Goal: Information Seeking & Learning: Learn about a topic

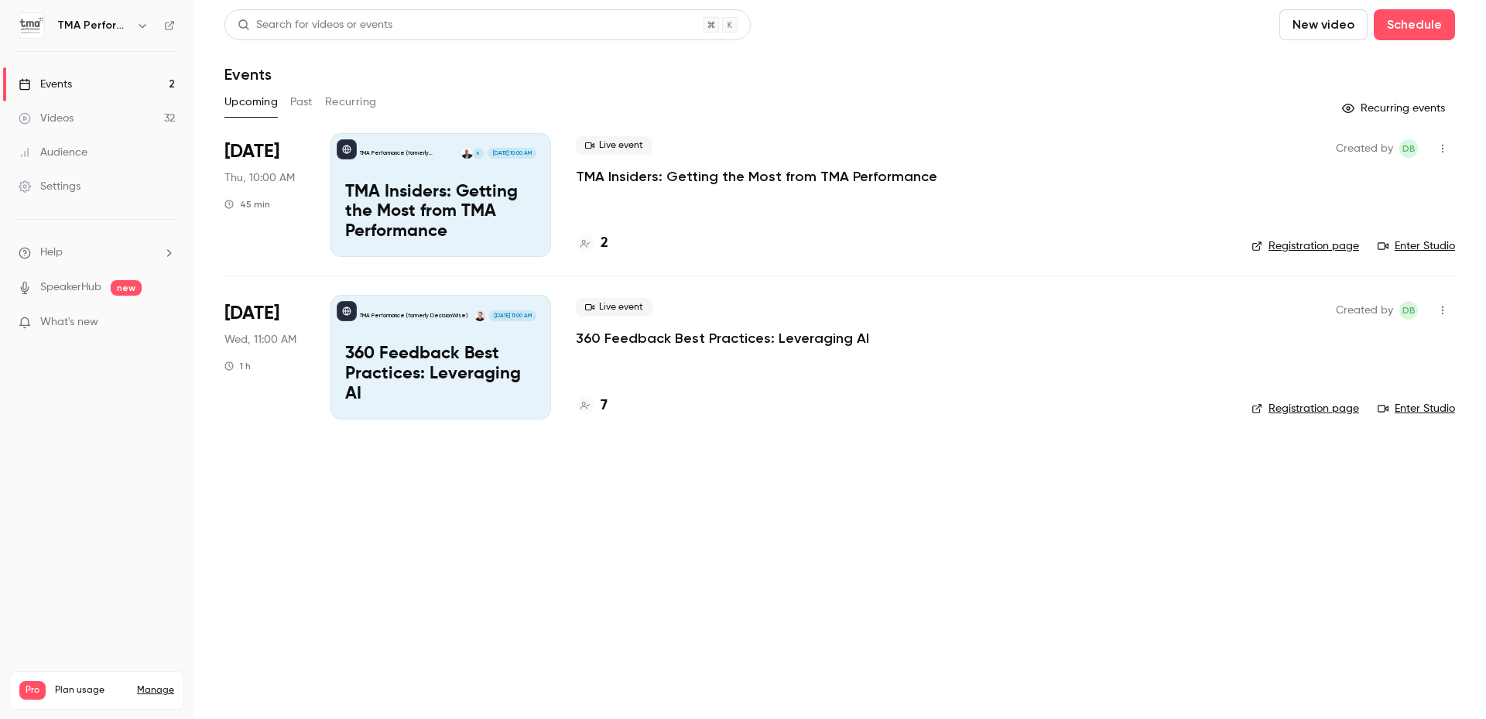
click at [297, 93] on button "Past" at bounding box center [301, 102] width 22 height 25
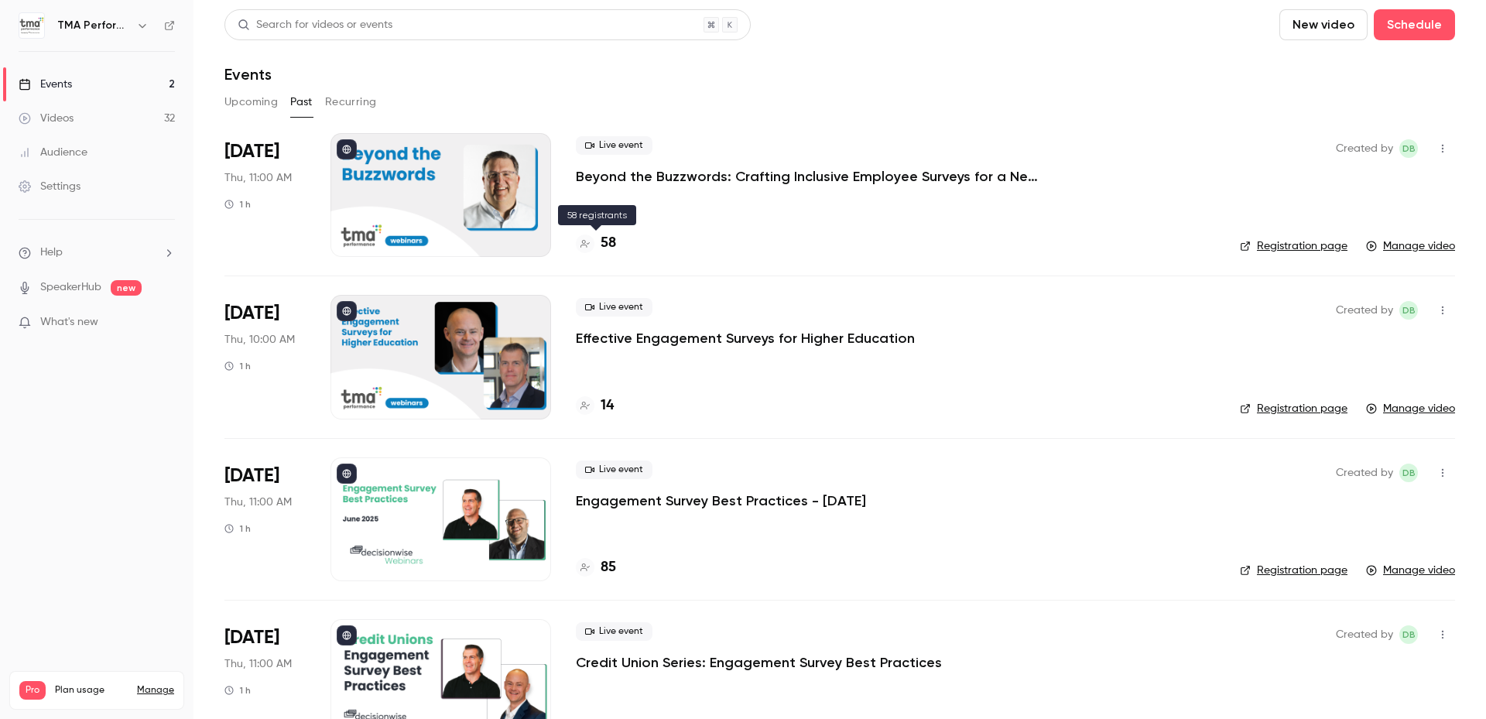
click at [609, 240] on h4 "58" at bounding box center [607, 243] width 15 height 21
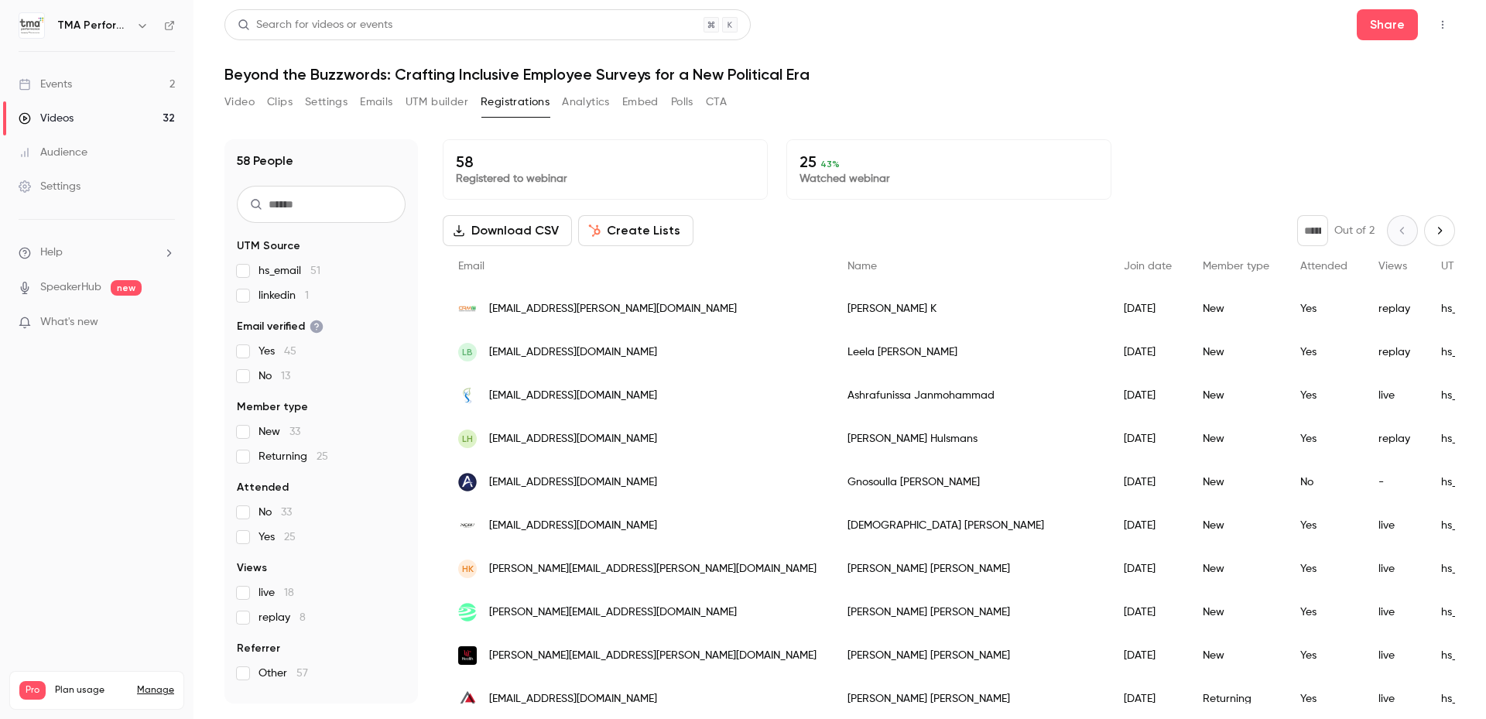
click at [589, 101] on button "Analytics" at bounding box center [586, 102] width 48 height 25
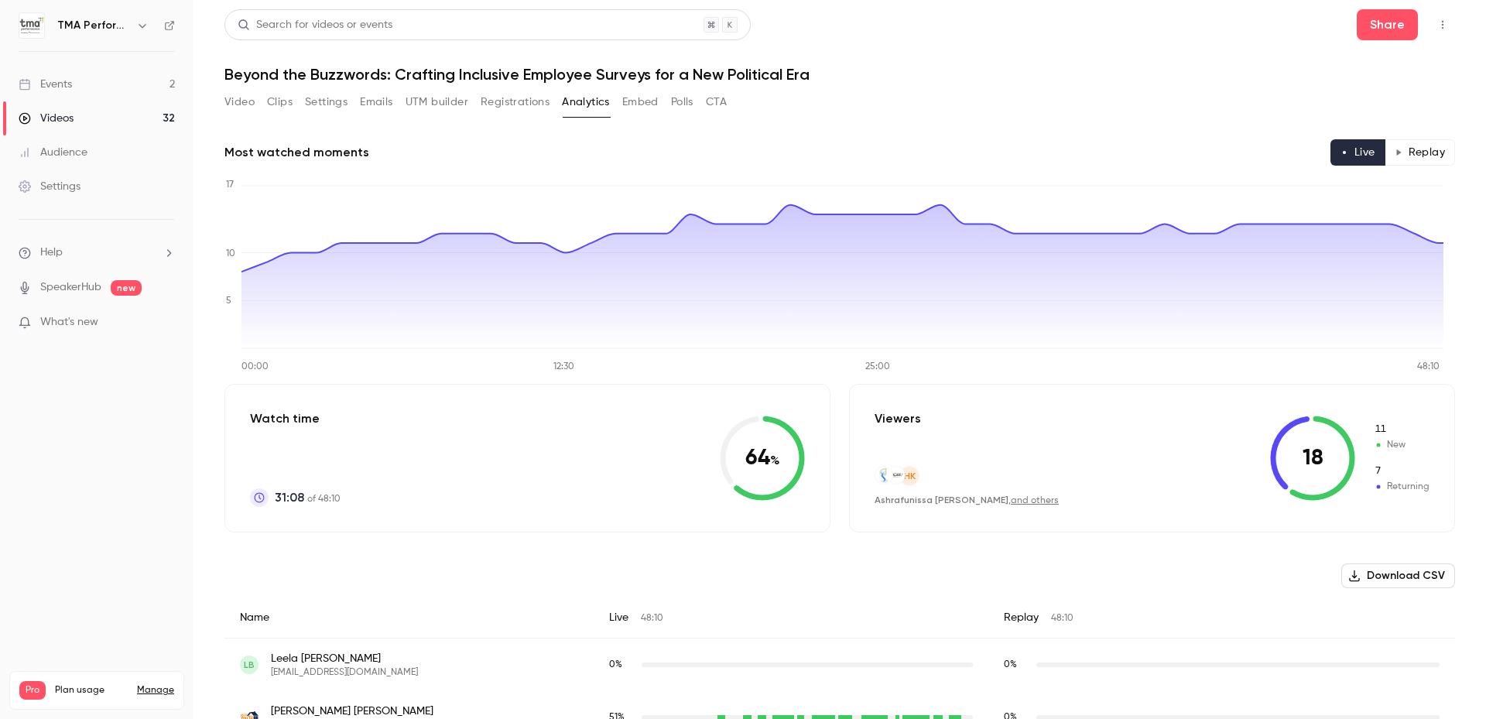
drag, startPoint x: 1427, startPoint y: 157, endPoint x: 1386, endPoint y: 159, distance: 41.0
click at [1427, 157] on button "Replay" at bounding box center [1419, 152] width 70 height 26
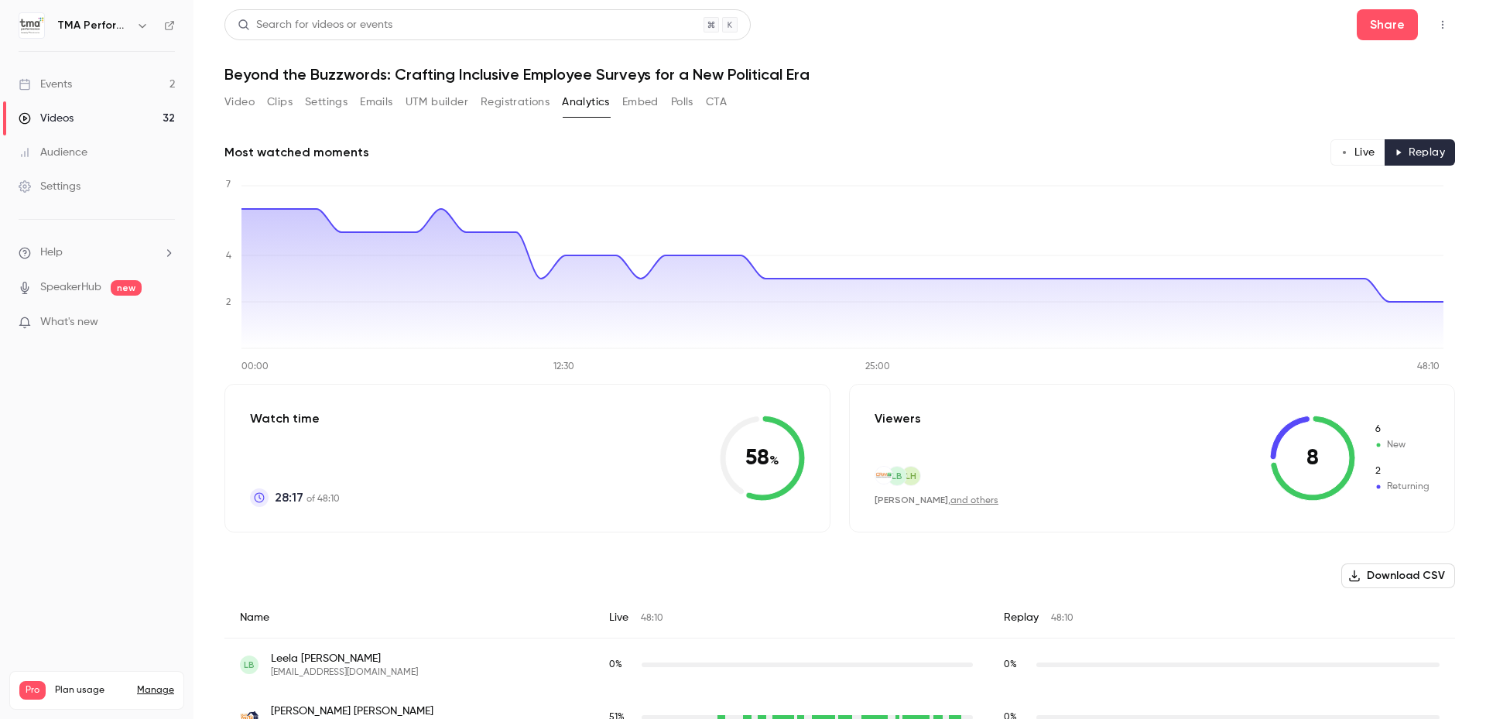
click at [980, 183] on icon "00:00 12:30 25:00 48:10 0 2 4 7" at bounding box center [833, 274] width 1219 height 193
drag, startPoint x: 511, startPoint y: 648, endPoint x: 509, endPoint y: 385, distance: 263.1
click at [1055, 84] on div "Search for videos or events Share Beyond the Buzzwords: Crafting Inclusive Empl…" at bounding box center [839, 359] width 1230 height 700
click at [67, 91] on div "Events" at bounding box center [45, 84] width 53 height 15
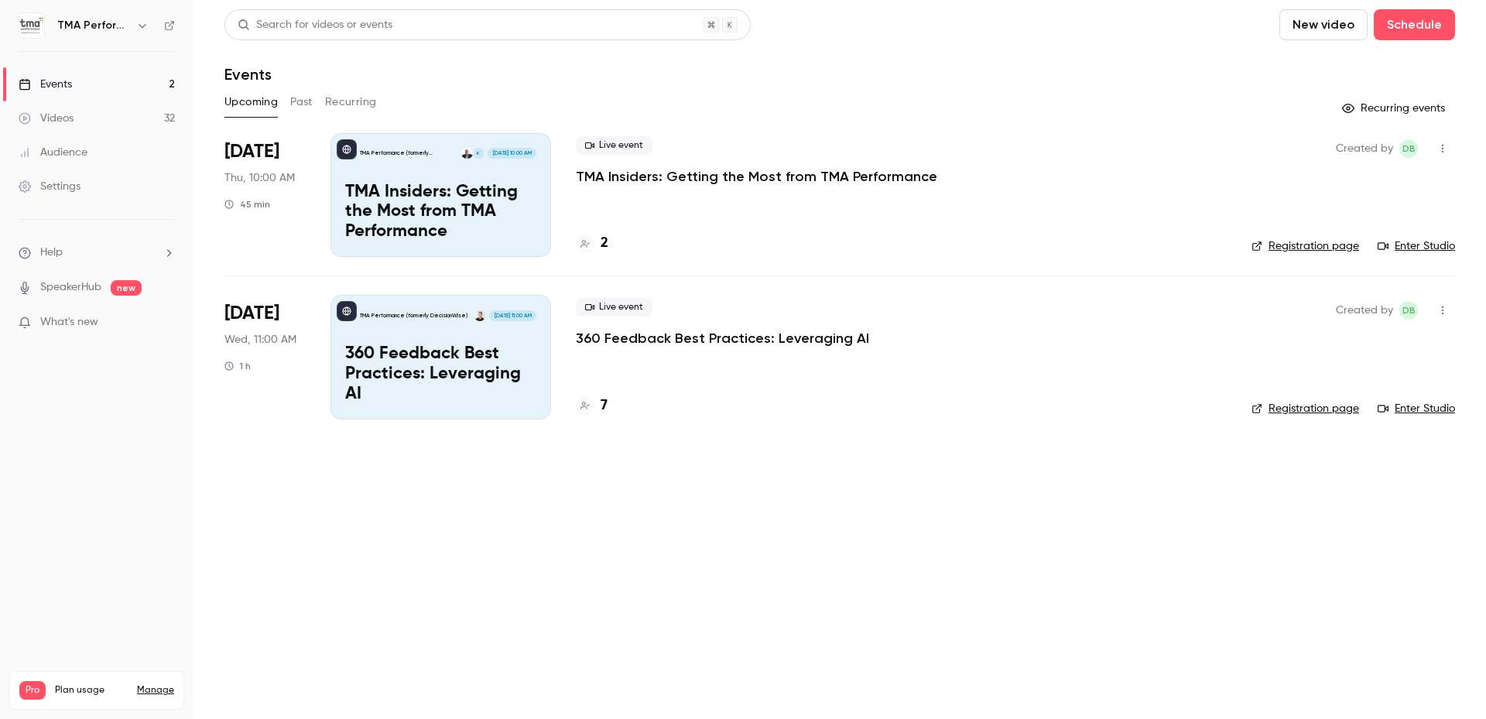
click at [802, 493] on main "Search for videos or events New video Schedule Events Upcoming Past Recurring R…" at bounding box center [839, 359] width 1292 height 719
click at [604, 243] on h4 "2" at bounding box center [604, 243] width 8 height 21
click at [686, 341] on p "360 Feedback Best Practices: Leveraging AI" at bounding box center [722, 338] width 293 height 19
click at [761, 459] on main "Search for videos or events New video Schedule Events Upcoming Past Recurring R…" at bounding box center [839, 359] width 1292 height 719
click at [923, 63] on header "Search for videos or events New video Schedule Events" at bounding box center [839, 46] width 1230 height 74
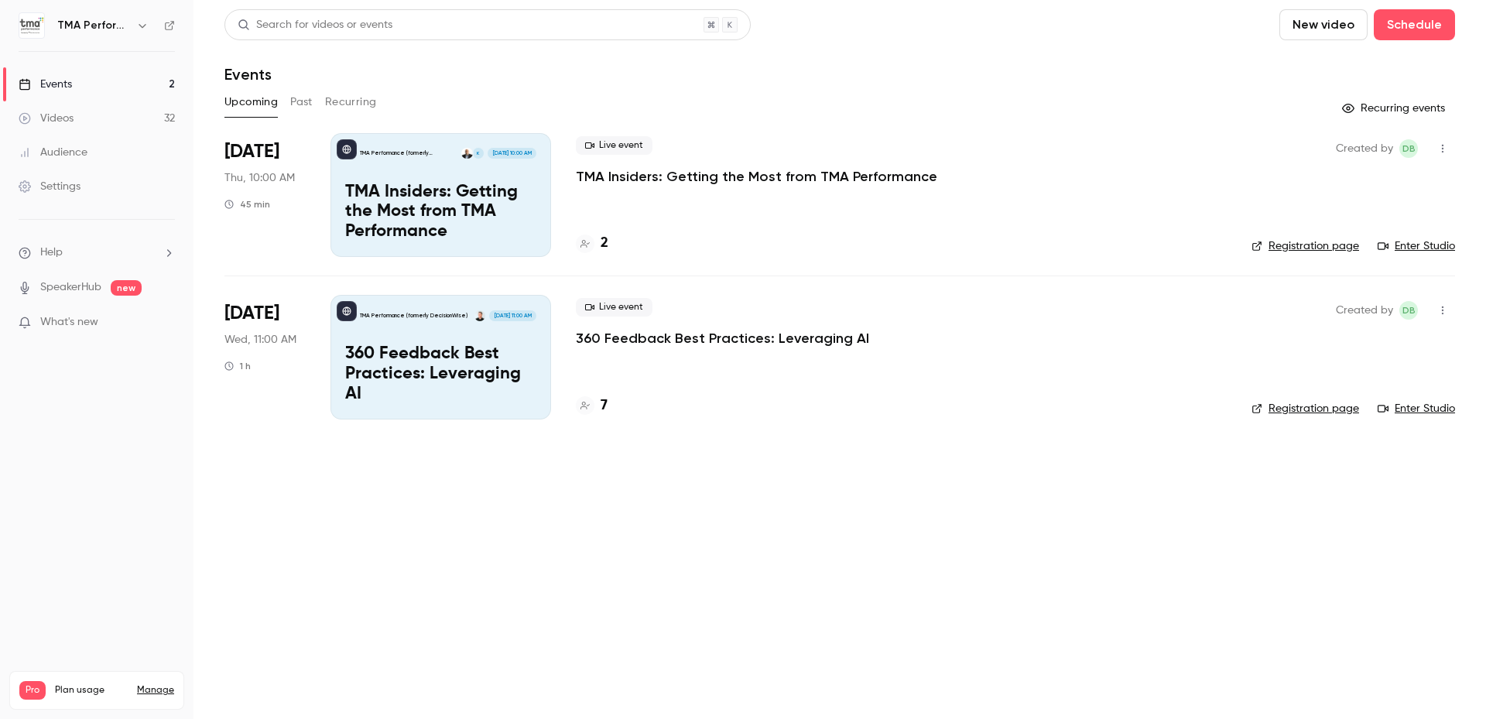
click at [371, 474] on main "Search for videos or events New video Schedule Events Upcoming Past Recurring R…" at bounding box center [839, 359] width 1292 height 719
click at [880, 63] on header "Search for videos or events New video Schedule Events" at bounding box center [839, 46] width 1230 height 74
